Goal: Information Seeking & Learning: Understand process/instructions

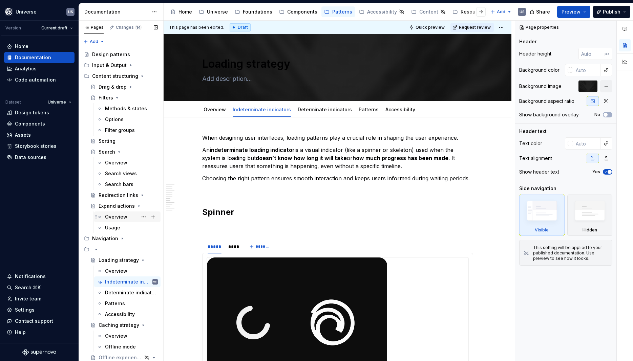
scroll to position [1219, 0]
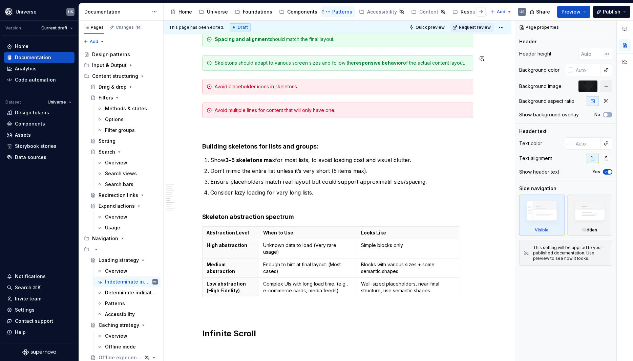
click at [335, 13] on div "Patterns" at bounding box center [342, 11] width 20 height 7
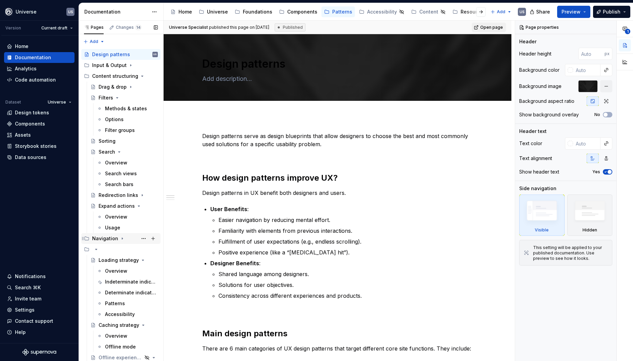
click at [122, 238] on icon "Page tree" at bounding box center [122, 238] width 5 height 5
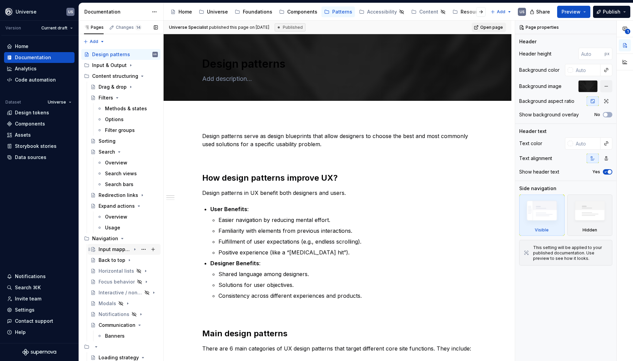
click at [117, 250] on div "Input mapping" at bounding box center [115, 249] width 32 height 7
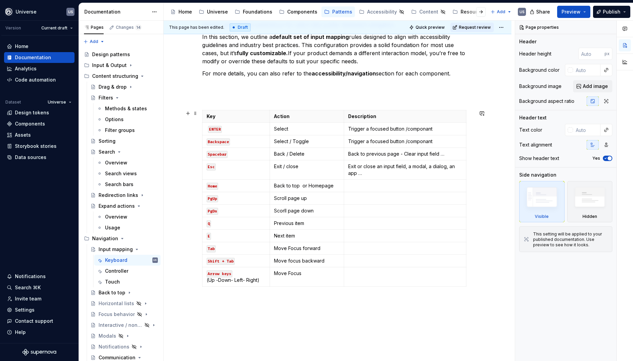
scroll to position [122, 0]
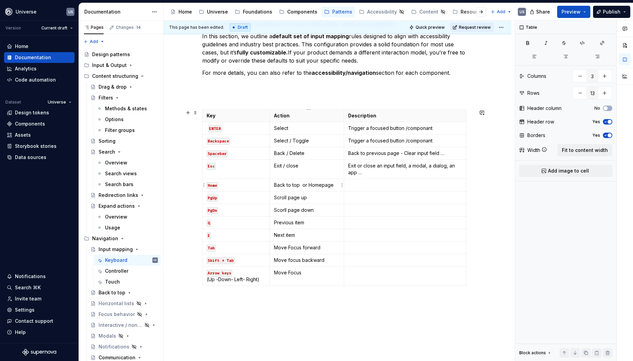
type textarea "*"
click at [303, 185] on p "Back to top or Homepage" at bounding box center [307, 185] width 66 height 7
click at [308, 184] on p "Back to top or Homepage" at bounding box center [307, 185] width 66 height 7
click at [385, 185] on p at bounding box center [405, 185] width 114 height 7
click at [387, 142] on p "Trigger a focused button /componant" at bounding box center [405, 140] width 114 height 7
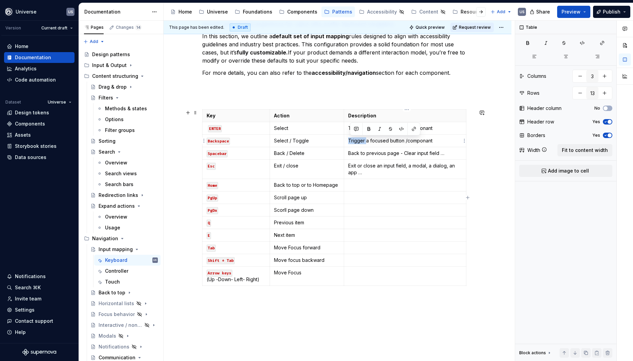
drag, startPoint x: 368, startPoint y: 142, endPoint x: 348, endPoint y: 141, distance: 19.3
click at [348, 141] on td "Trigger a focused button /componant" at bounding box center [405, 141] width 122 height 13
click at [365, 128] on p "Trigger a focused button /componant" at bounding box center [405, 128] width 114 height 7
click at [366, 140] on p "Trigger a focused button /componant" at bounding box center [405, 140] width 114 height 7
click at [442, 140] on p "Triggers a focused button /componant" at bounding box center [405, 140] width 114 height 7
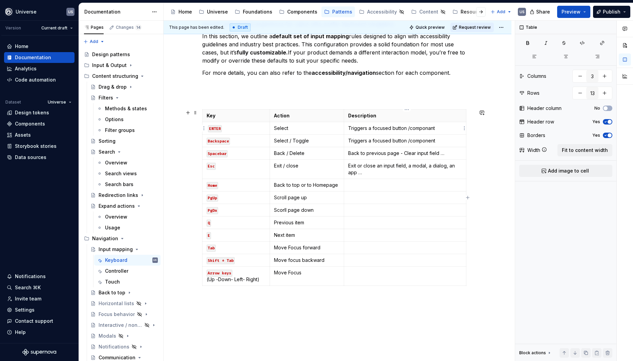
click at [424, 129] on p "Triggers a focused button /componant" at bounding box center [405, 128] width 114 height 7
click at [408, 139] on p "Triggers a focused button /component" at bounding box center [405, 140] width 114 height 7
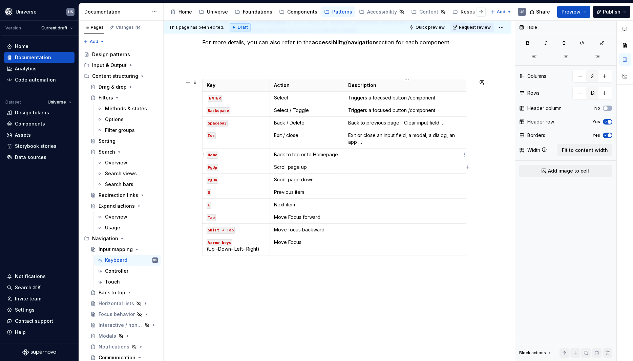
click at [361, 153] on p at bounding box center [405, 154] width 114 height 7
click at [419, 156] on p "Focuses to first item on page / Back to top" at bounding box center [405, 154] width 114 height 7
drag, startPoint x: 302, startPoint y: 155, endPoint x: 336, endPoint y: 158, distance: 34.0
click at [336, 158] on td "Back to top or to Homepage" at bounding box center [307, 155] width 74 height 13
click at [340, 157] on html "Universe US Version Current draft Home Documentation Analytics Code automation …" at bounding box center [316, 180] width 633 height 361
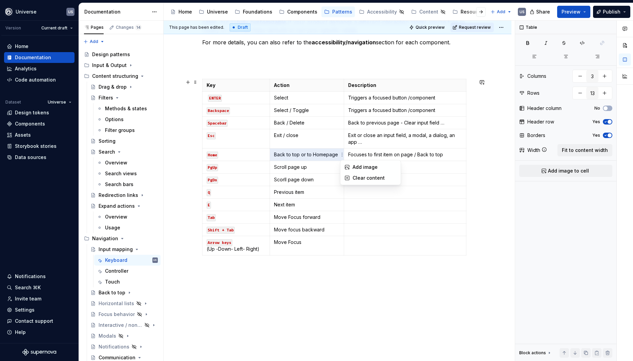
click at [328, 155] on html "Universe US Version Current draft Home Documentation Analytics Code automation …" at bounding box center [316, 180] width 633 height 361
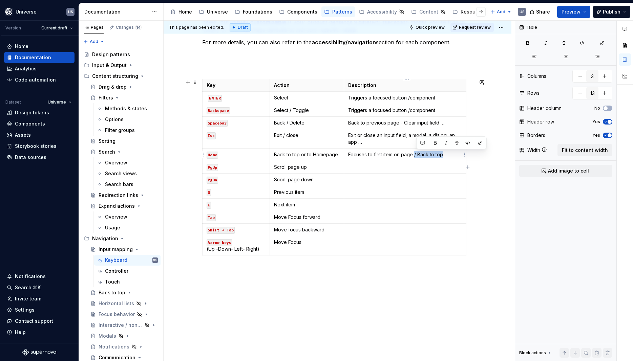
drag, startPoint x: 437, startPoint y: 156, endPoint x: 415, endPoint y: 155, distance: 21.4
click at [415, 155] on p "Focuses to first item on page / Back to top" at bounding box center [405, 154] width 114 height 7
drag, startPoint x: 302, startPoint y: 154, endPoint x: 339, endPoint y: 153, distance: 36.6
click at [339, 153] on p "Back to top or to Homepage" at bounding box center [307, 154] width 66 height 7
drag, startPoint x: 290, startPoint y: 167, endPoint x: 300, endPoint y: 168, distance: 10.8
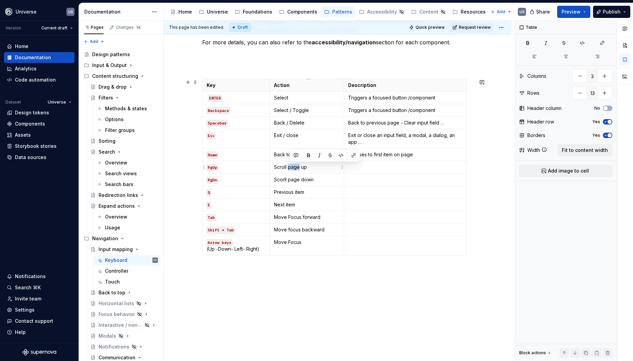
click at [300, 168] on p "Scroll page up" at bounding box center [307, 167] width 66 height 7
click at [319, 165] on p "Scroll page up" at bounding box center [307, 167] width 66 height 7
drag, startPoint x: 317, startPoint y: 166, endPoint x: 272, endPoint y: 164, distance: 45.7
click at [272, 164] on td "Scroll page up" at bounding box center [307, 167] width 74 height 13
copy p "Scroll page up"
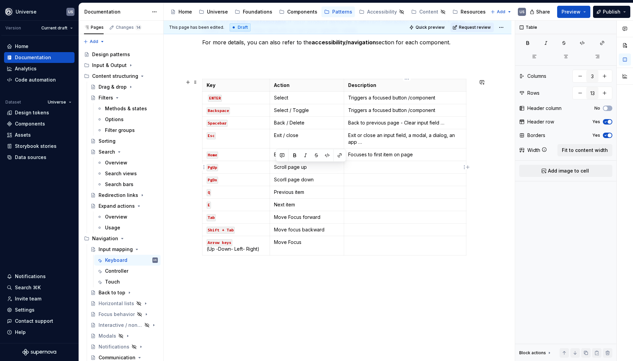
click at [386, 165] on p at bounding box center [405, 167] width 114 height 7
drag, startPoint x: 322, startPoint y: 181, endPoint x: 275, endPoint y: 179, distance: 47.1
click at [275, 179] on td "Scorll page down" at bounding box center [307, 180] width 74 height 13
copy p "Scorll page down"
click at [403, 178] on p at bounding box center [405, 179] width 114 height 7
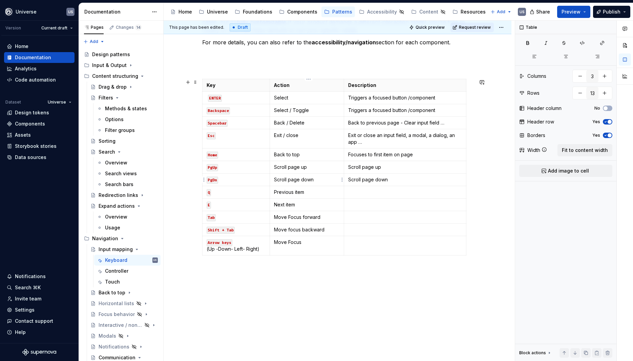
click at [301, 179] on p "Scroll page down" at bounding box center [307, 179] width 66 height 7
click at [301, 166] on p "Scroll page up" at bounding box center [307, 167] width 66 height 7
click at [326, 179] on p "Scroll down" at bounding box center [307, 179] width 66 height 7
click at [373, 194] on p at bounding box center [405, 192] width 114 height 7
drag, startPoint x: 368, startPoint y: 192, endPoint x: 379, endPoint y: 192, distance: 11.2
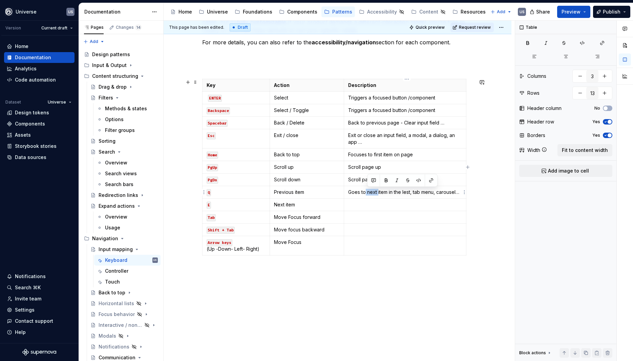
click at [379, 192] on p "Goes to next item in the lest, tab menu, carousel…" at bounding box center [405, 192] width 114 height 7
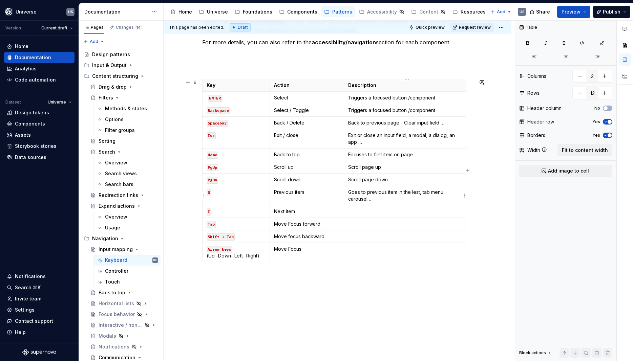
click at [372, 202] on p "Goes to previous item in the lest, tab menu, carousel…" at bounding box center [405, 196] width 114 height 14
drag, startPoint x: 384, startPoint y: 198, endPoint x: 350, endPoint y: 193, distance: 34.2
click at [350, 193] on p "Goes to previous item in the lest, tab menu, carousel…" at bounding box center [405, 196] width 114 height 14
copy p "Goes to previous item in the lest, tab menu, carousel…"
click at [366, 216] on td at bounding box center [405, 212] width 122 height 13
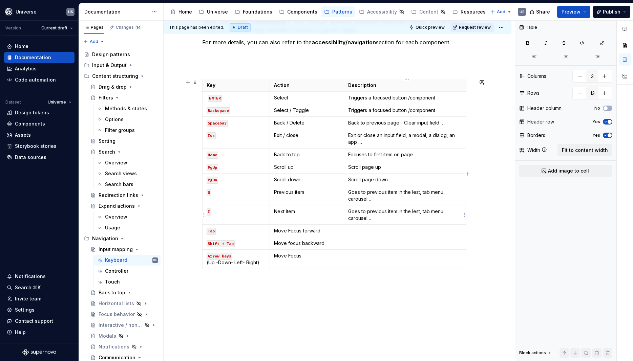
click at [387, 212] on p "Goes to previous item in the lest, tab menu, carousel…" at bounding box center [405, 215] width 114 height 14
click at [386, 223] on p at bounding box center [405, 224] width 114 height 7
click at [368, 254] on td at bounding box center [405, 252] width 122 height 19
type textarea "*"
